Goal: Check status: Check status

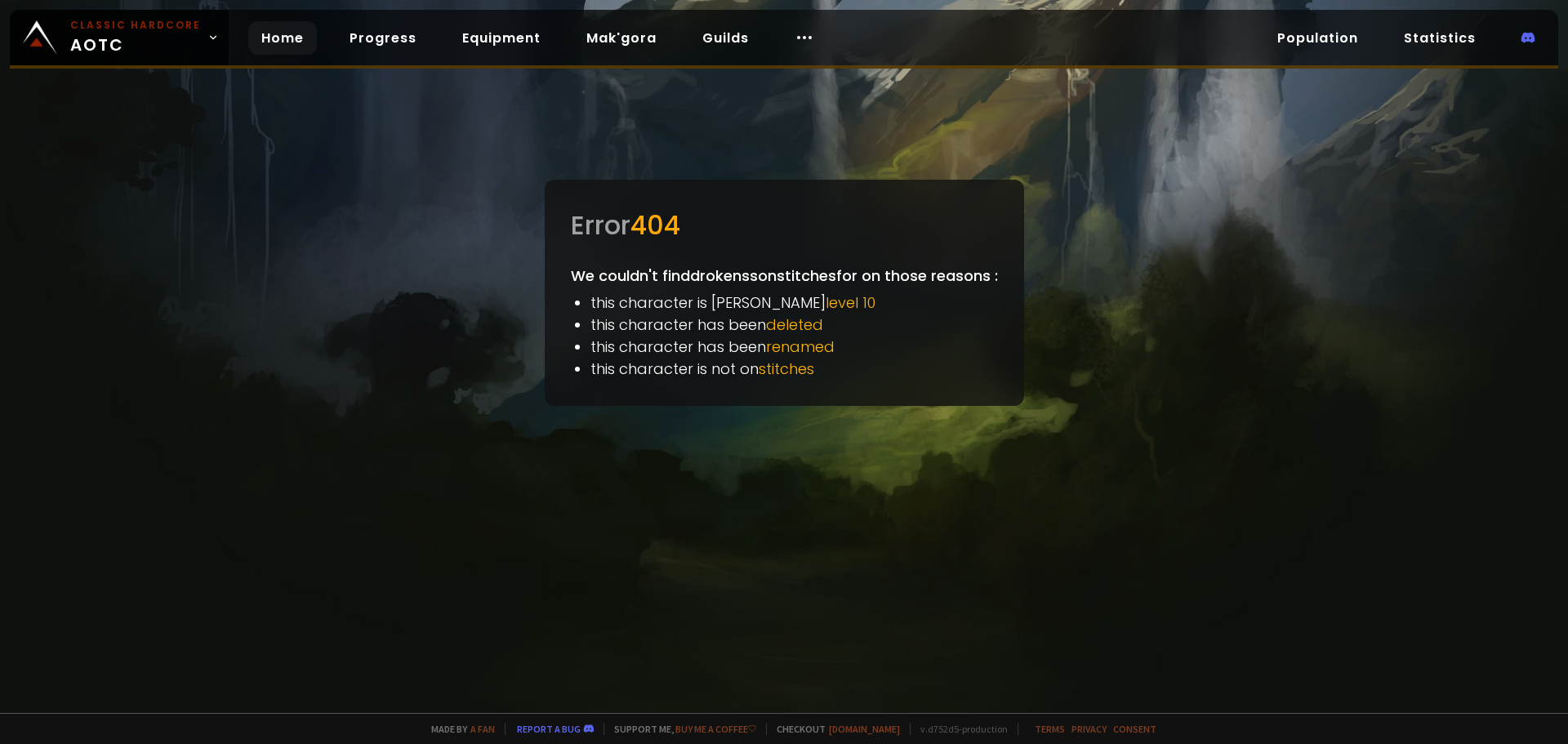
click at [285, 37] on link "Home" at bounding box center [282, 38] width 68 height 34
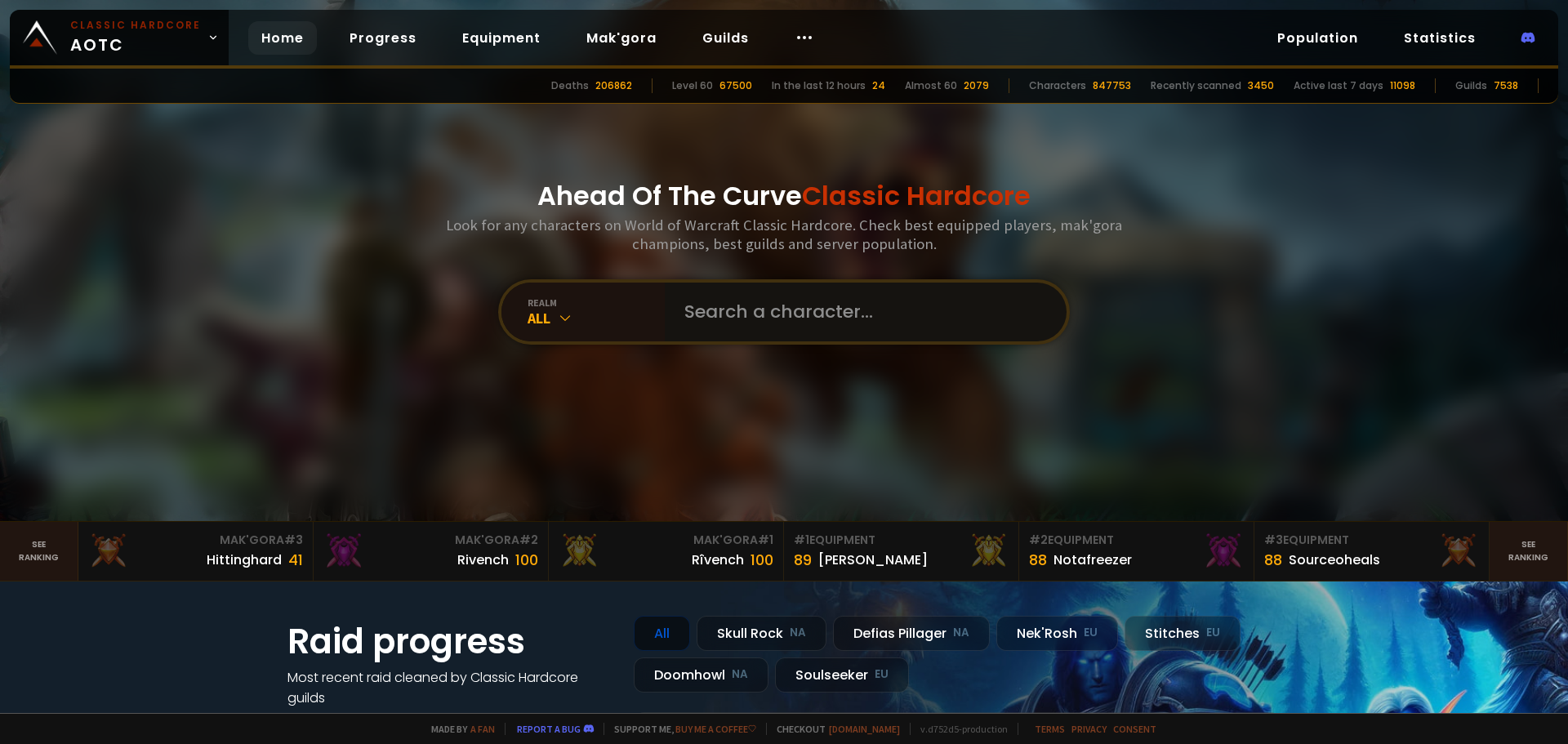
click at [848, 320] on input "text" at bounding box center [861, 312] width 373 height 59
type input "g"
type input "Grancapitan"
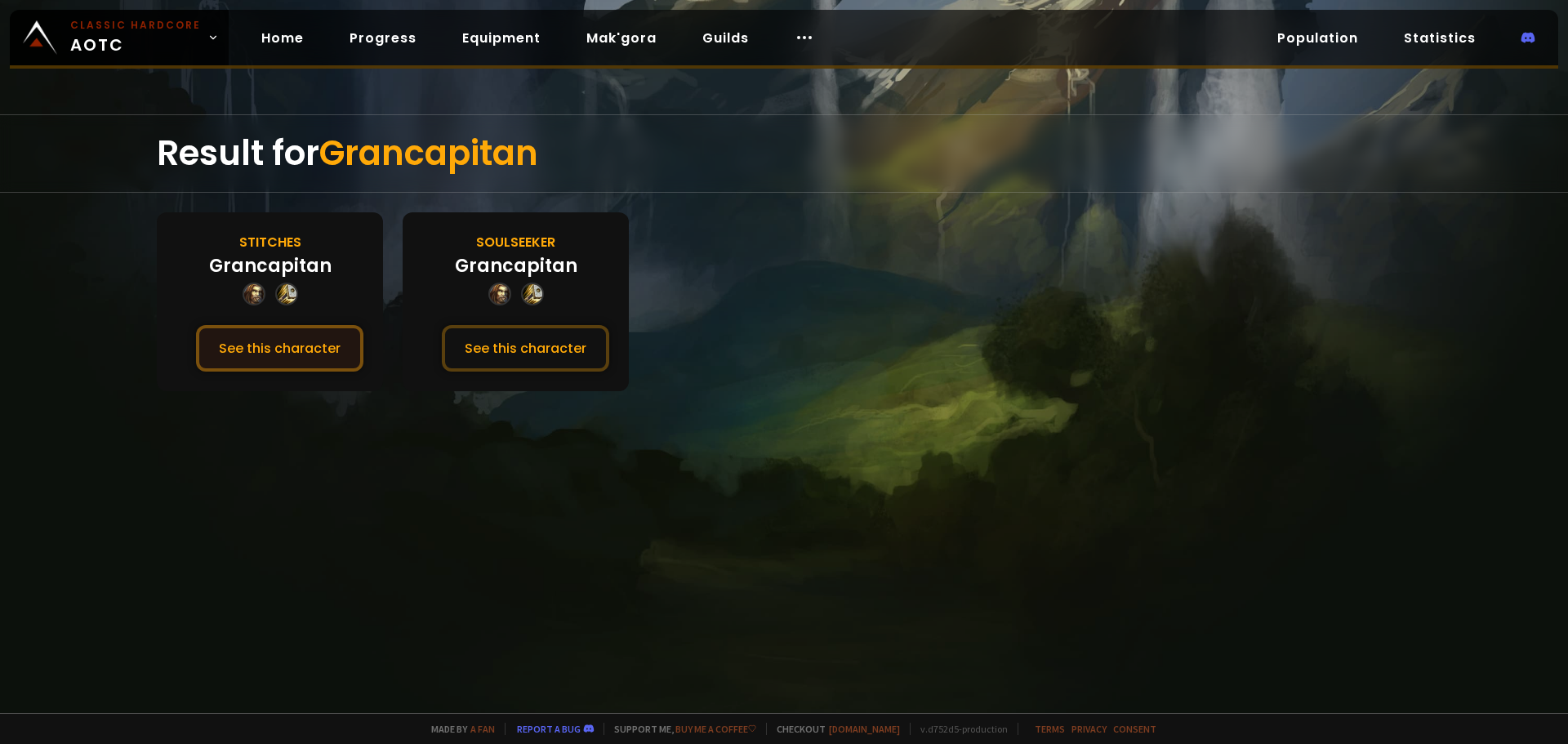
click at [295, 355] on button "See this character" at bounding box center [279, 348] width 167 height 46
